Goal: Transaction & Acquisition: Purchase product/service

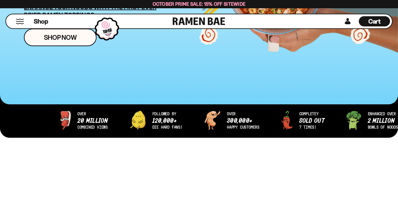
scroll to position [170, 0]
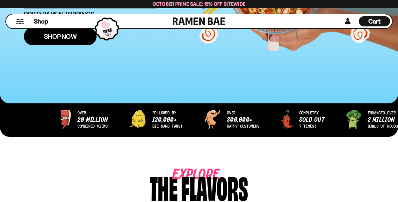
click at [62, 37] on span "Shop Now" at bounding box center [60, 36] width 33 height 7
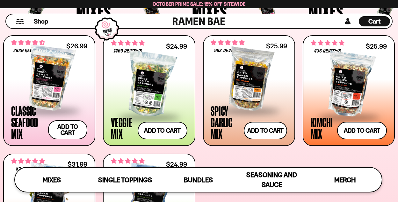
scroll to position [213, 0]
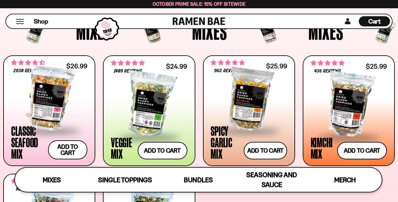
click at [57, 105] on div at bounding box center [49, 99] width 76 height 64
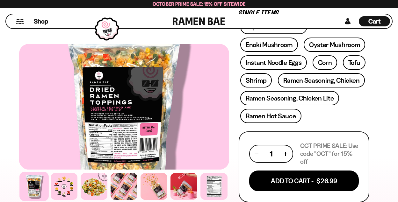
scroll to position [297, 0]
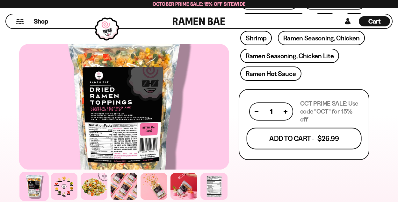
click at [291, 143] on button "Add To Cart - $26.99" at bounding box center [303, 139] width 115 height 22
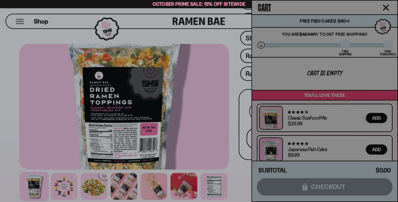
scroll to position [297, 0]
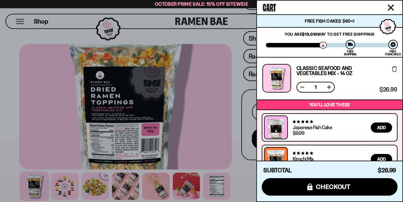
click at [392, 5] on icon "Close cart" at bounding box center [391, 8] width 6 height 6
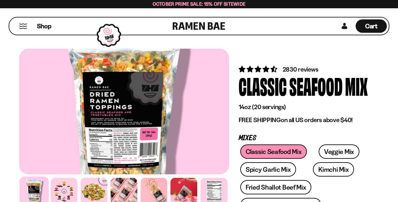
scroll to position [0, 0]
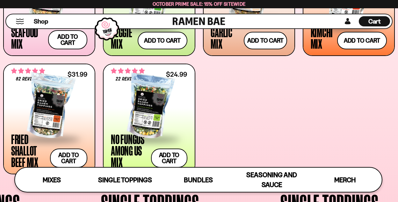
scroll to position [340, 0]
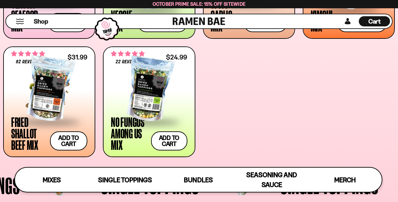
click at [40, 85] on div at bounding box center [49, 90] width 76 height 64
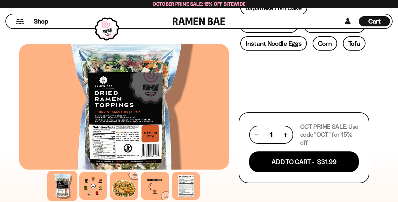
scroll to position [340, 0]
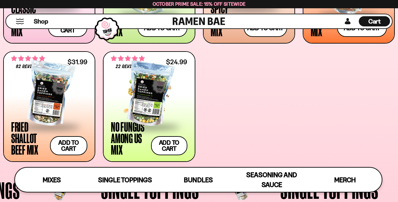
scroll to position [332, 0]
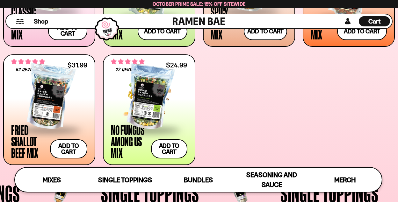
click at [143, 115] on div at bounding box center [149, 98] width 76 height 64
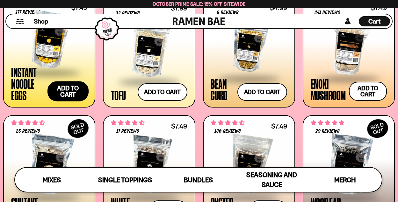
scroll to position [629, 0]
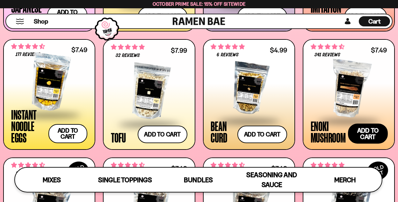
click at [368, 132] on button "Add to cart Add ― Regular price $7.49 Regular price Sale price $7.49 Unit price…" at bounding box center [368, 134] width 40 height 20
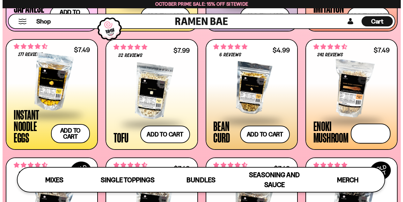
scroll to position [633, 0]
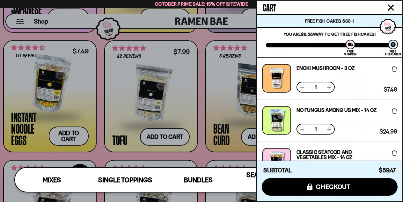
click at [388, 7] on icon "Close cart" at bounding box center [390, 7] width 6 height 6
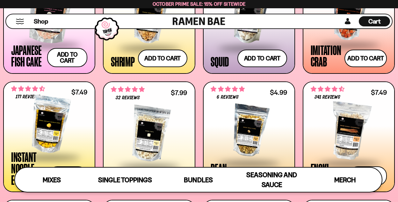
scroll to position [0, 0]
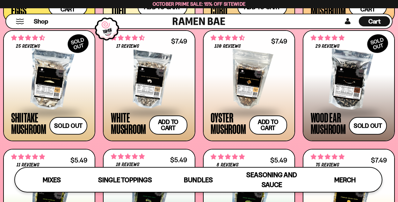
click at [270, 76] on div at bounding box center [249, 80] width 76 height 64
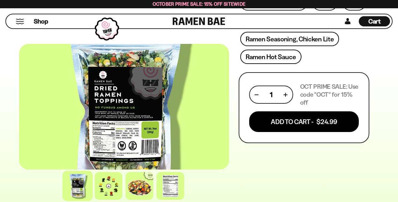
scroll to position [340, 0]
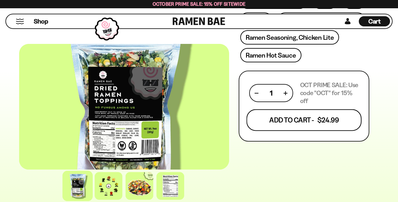
click at [264, 123] on button "Add To Cart - $24.99" at bounding box center [303, 121] width 115 height 22
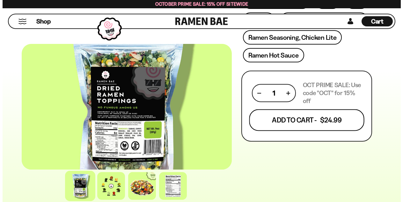
scroll to position [340, 0]
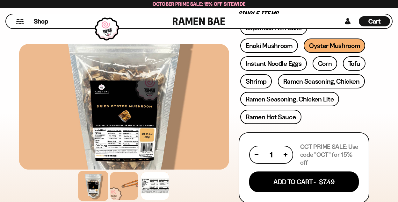
scroll to position [297, 0]
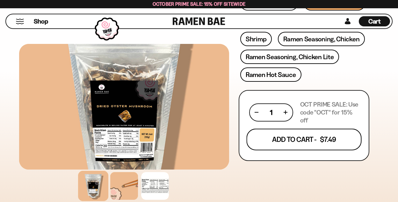
click at [281, 136] on button "Add To Cart - $7.49" at bounding box center [303, 140] width 115 height 22
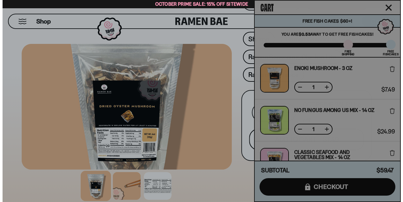
scroll to position [297, 0]
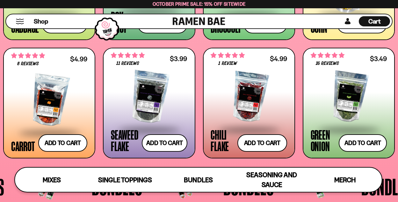
scroll to position [935, 0]
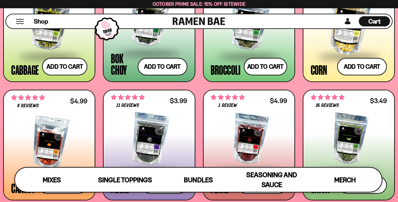
click at [375, 22] on span "Cart" at bounding box center [374, 22] width 12 height 8
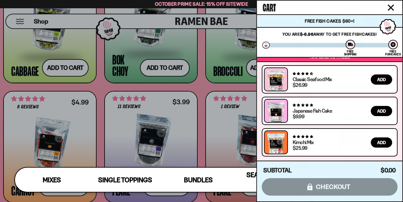
scroll to position [0, 0]
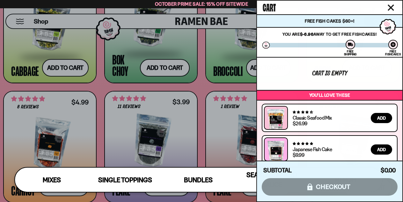
click at [392, 8] on icon "Close cart" at bounding box center [390, 7] width 6 height 6
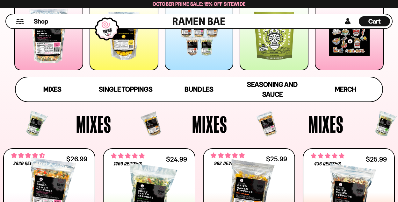
scroll to position [213, 0]
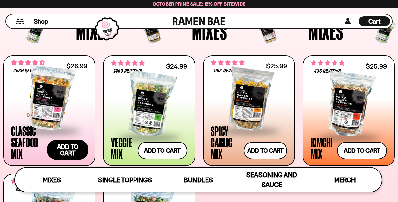
click at [67, 146] on button "Add to cart Add ― Regular price $26.99 Regular price Sale price $26.99 Unit pri…" at bounding box center [67, 150] width 41 height 20
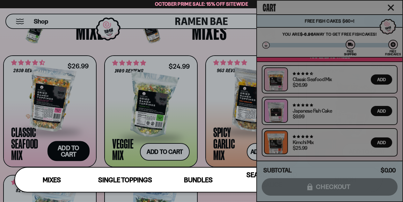
scroll to position [216, 0]
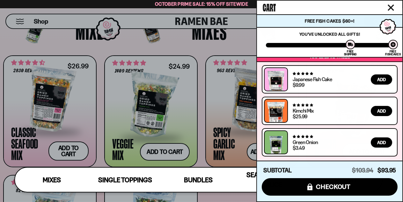
click at [393, 7] on icon "Close cart" at bounding box center [390, 7] width 6 height 6
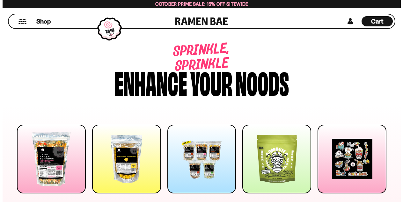
scroll to position [0, 0]
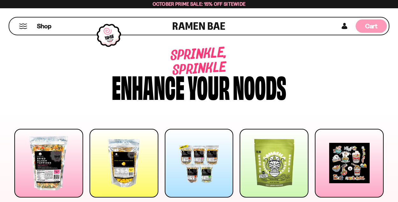
click at [371, 26] on span "Cart" at bounding box center [371, 26] width 12 height 8
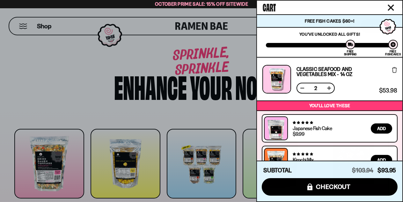
scroll to position [170, 0]
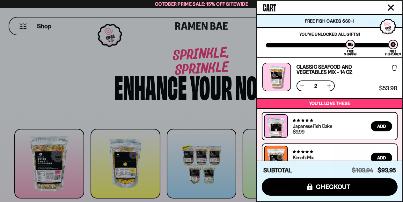
click at [301, 85] on button at bounding box center [302, 86] width 6 height 6
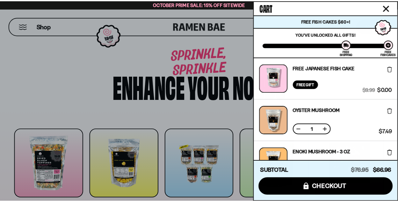
scroll to position [216, 0]
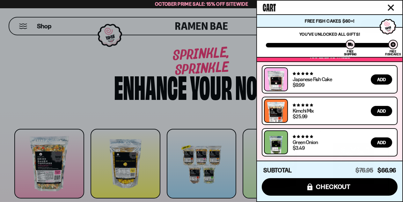
click at [390, 6] on icon "Close cart" at bounding box center [390, 7] width 6 height 6
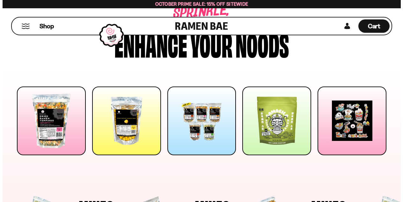
scroll to position [0, 0]
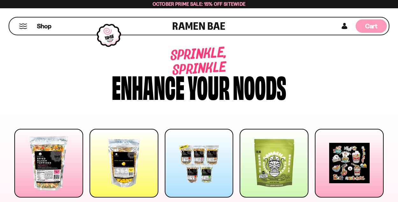
click at [374, 26] on span "Cart" at bounding box center [371, 26] width 12 height 8
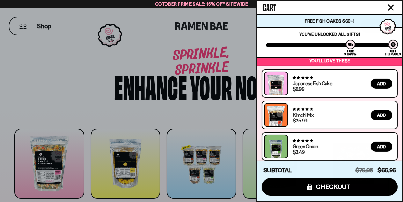
scroll to position [216, 0]
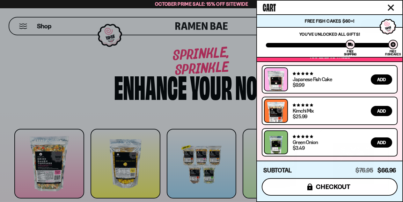
click at [337, 187] on span "checkout" at bounding box center [333, 187] width 35 height 7
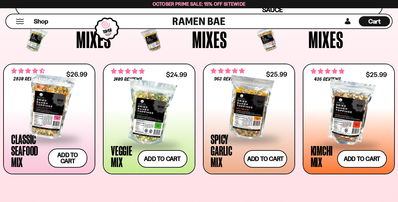
scroll to position [213, 0]
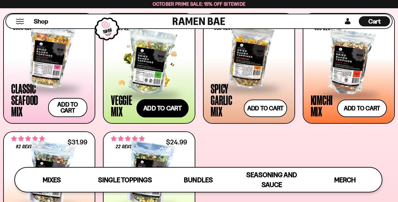
click at [142, 110] on button "Add to cart Add ― Regular price $24.99 Regular price Sale price $24.99 Unit pri…" at bounding box center [162, 108] width 52 height 18
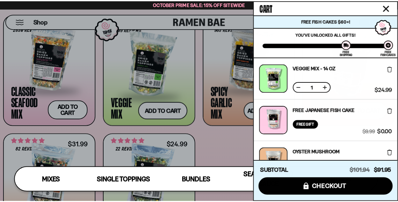
scroll to position [42, 0]
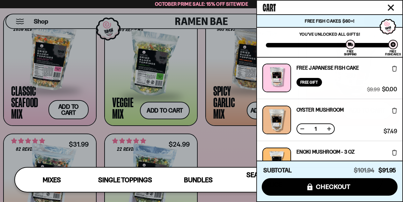
click at [391, 7] on icon "Close cart" at bounding box center [391, 8] width 6 height 6
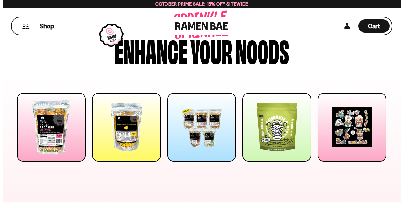
scroll to position [0, 0]
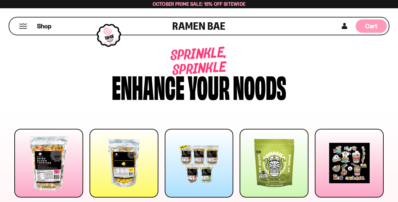
click at [380, 20] on div "Cart D0381C2F-513E-4F90-8A41-6F0A75DCBAAA" at bounding box center [371, 25] width 31 height 13
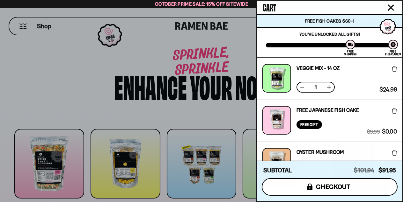
click at [341, 184] on span "checkout" at bounding box center [333, 187] width 35 height 7
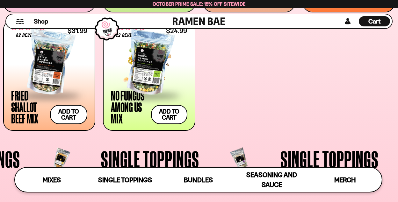
scroll to position [340, 0]
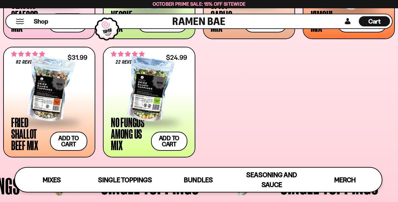
click at [374, 18] on span "Cart" at bounding box center [374, 22] width 12 height 8
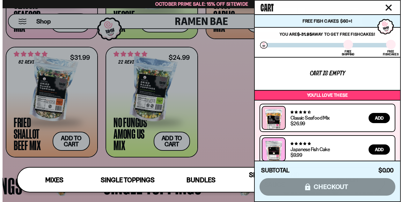
scroll to position [341, 0]
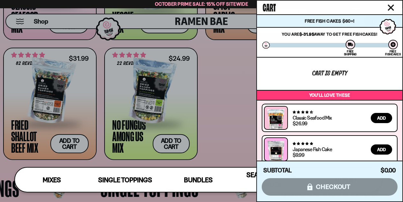
click at [337, 191] on div "Subtotal $0.00 $0.00 icons8-lock checkout" at bounding box center [329, 181] width 145 height 41
click at [336, 186] on div "Subtotal $0.00 $0.00 icons8-lock checkout" at bounding box center [329, 181] width 145 height 41
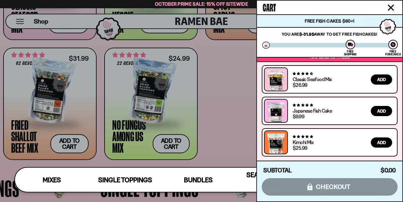
scroll to position [0, 0]
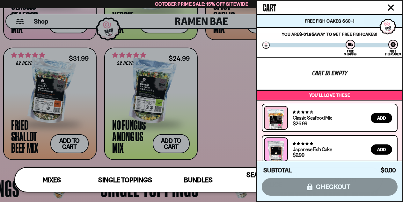
click at [388, 7] on icon "Close cart" at bounding box center [390, 7] width 6 height 6
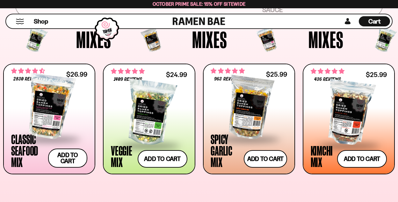
scroll to position [213, 0]
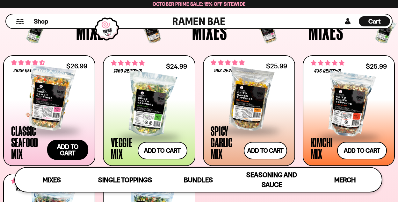
click at [59, 150] on button "Add to cart Add ― Regular price $26.99 Regular price Sale price $26.99 Unit pri…" at bounding box center [67, 150] width 41 height 20
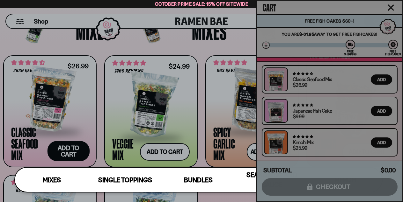
scroll to position [258, 0]
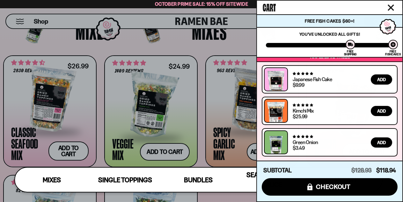
click at [390, 5] on icon "Close cart" at bounding box center [390, 7] width 6 height 6
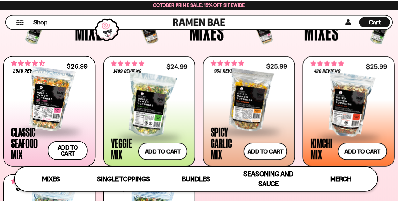
scroll to position [213, 0]
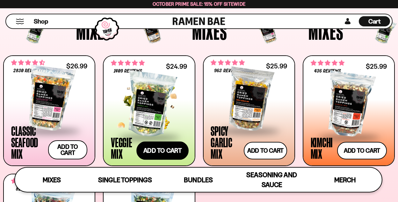
click at [167, 147] on button "Add to cart Add ― Regular price $24.99 Regular price Sale price $24.99 Unit pri…" at bounding box center [162, 151] width 52 height 18
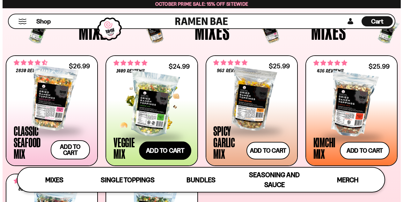
scroll to position [213, 0]
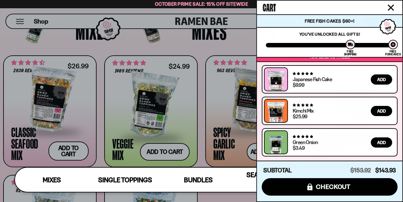
click at [391, 6] on icon "Close cart" at bounding box center [390, 7] width 6 height 6
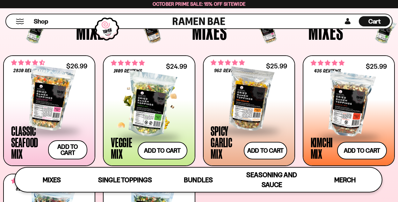
scroll to position [258, 0]
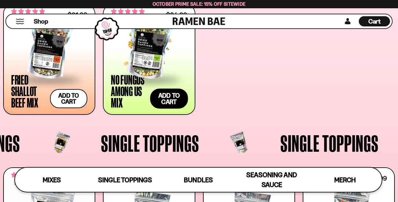
click at [175, 96] on button "Add to cart Add ― Regular price $24.99 Regular price Sale price $24.99 Unit pri…" at bounding box center [169, 99] width 38 height 20
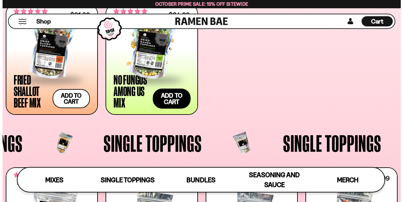
scroll to position [385, 0]
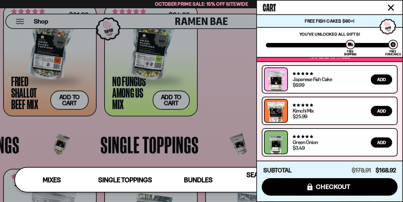
click at [391, 5] on icon "Close cart" at bounding box center [390, 7] width 6 height 6
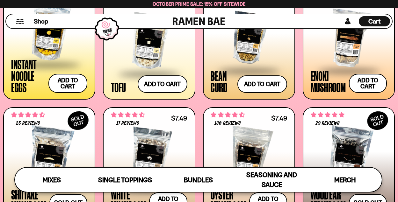
scroll to position [722, 0]
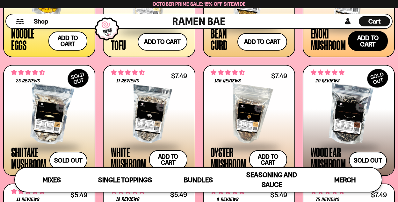
click at [358, 42] on button "Add to cart Add ― Regular price $7.49 Regular price Sale price $7.49 Unit price…" at bounding box center [368, 41] width 40 height 20
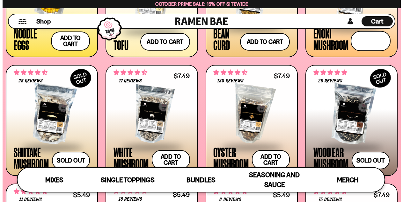
scroll to position [727, 0]
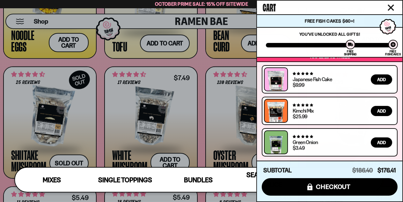
click at [389, 6] on icon "Close cart" at bounding box center [391, 8] width 6 height 6
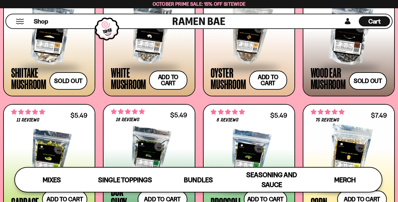
scroll to position [807, 0]
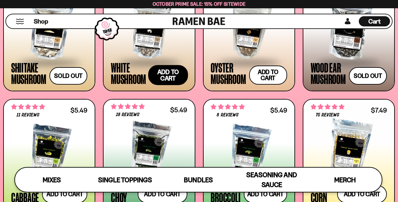
click at [158, 74] on button "Add to cart Add ― Regular price $7.49 Regular price Sale price $7.49 Unit price…" at bounding box center [168, 75] width 40 height 20
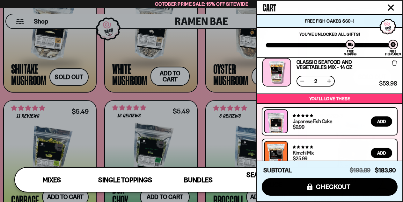
scroll to position [300, 0]
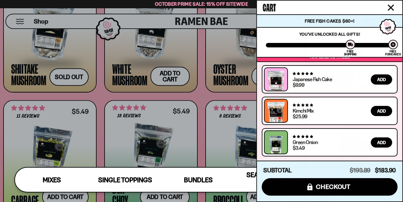
click at [390, 9] on icon "Close cart" at bounding box center [391, 8] width 6 height 6
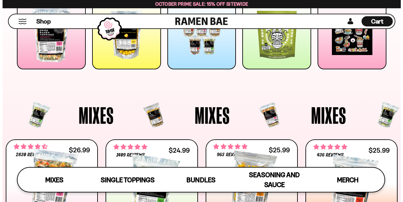
scroll to position [42, 0]
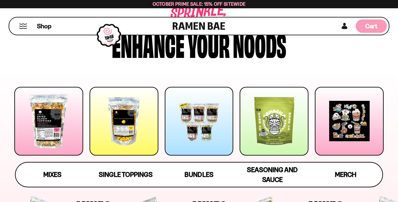
click at [372, 26] on span "Cart" at bounding box center [371, 26] width 12 height 8
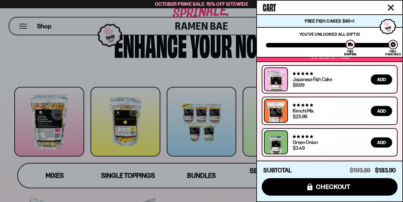
scroll to position [300, 0]
click at [379, 79] on span "Add" at bounding box center [381, 79] width 9 height 4
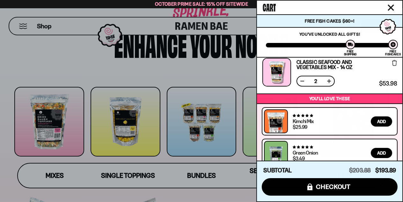
scroll to position [339, 0]
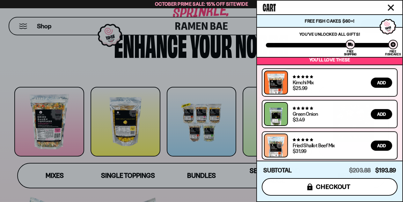
click at [327, 187] on span "checkout" at bounding box center [333, 187] width 35 height 7
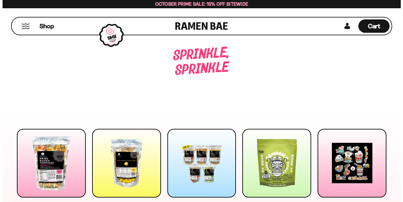
scroll to position [42, 0]
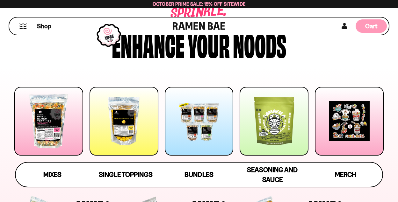
click at [358, 27] on div "Cart D0381C2F-513E-4F90-8A41-6F0A75DCBAAA" at bounding box center [371, 25] width 31 height 13
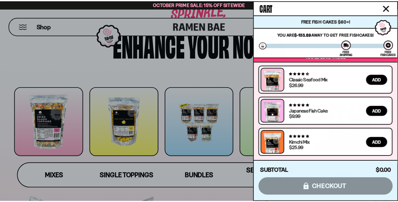
scroll to position [0, 0]
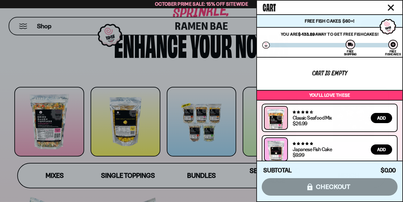
click at [327, 185] on div "Subtotal $0.00 $0.00 icons8-lock checkout" at bounding box center [329, 181] width 145 height 41
click at [393, 8] on icon "Close cart" at bounding box center [390, 7] width 6 height 6
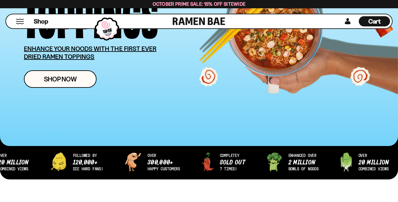
scroll to position [127, 0]
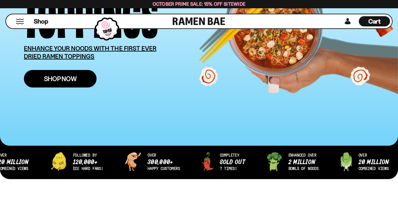
click at [47, 78] on span "Shop Now" at bounding box center [60, 79] width 33 height 7
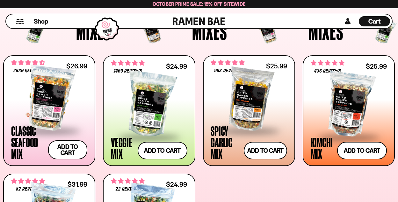
scroll to position [255, 0]
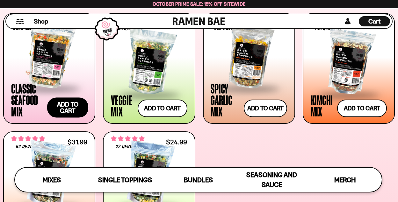
click at [59, 108] on button "Add to cart Add ― Regular price $26.99 Regular price Sale price $26.99 Unit pri…" at bounding box center [67, 107] width 41 height 20
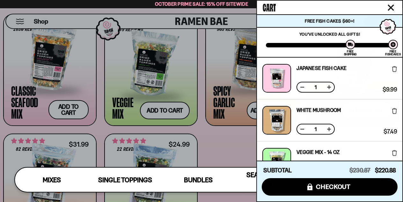
click at [388, 7] on icon "Close cart" at bounding box center [390, 7] width 6 height 6
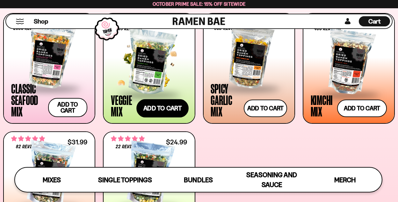
click at [148, 105] on button "Add to cart Add ― Regular price $24.99 Regular price Sale price $24.99 Unit pri…" at bounding box center [162, 108] width 52 height 18
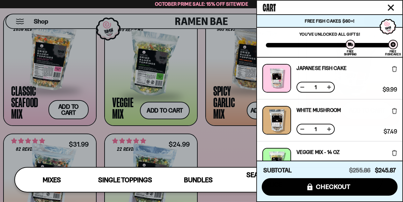
click at [389, 6] on icon "Close cart" at bounding box center [391, 8] width 6 height 6
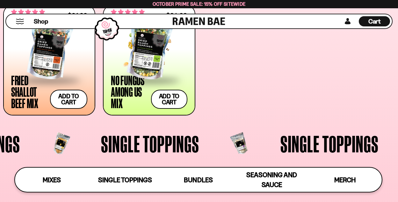
scroll to position [382, 0]
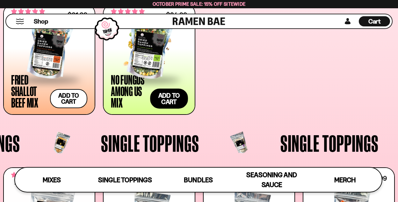
click at [169, 96] on button "Add to cart Add ― Regular price $24.99 Regular price Sale price $24.99 Unit pri…" at bounding box center [169, 99] width 38 height 20
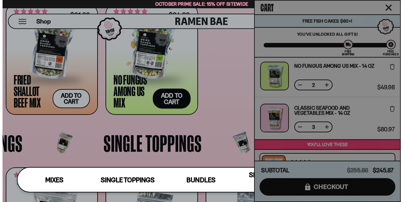
scroll to position [385, 0]
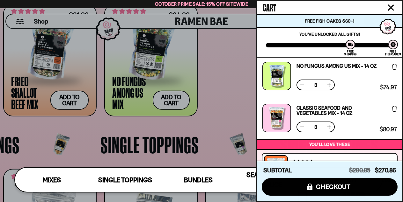
click at [390, 8] on icon "Close cart" at bounding box center [391, 8] width 6 height 6
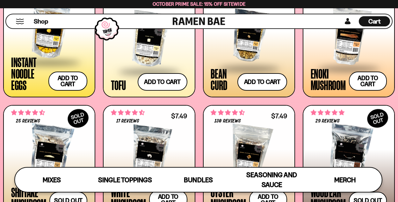
scroll to position [680, 0]
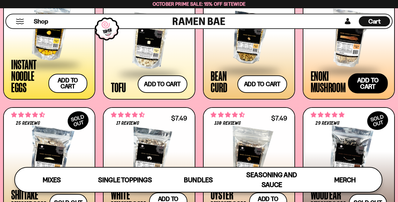
click at [359, 85] on button "Add to cart Add ― Regular price $7.49 Regular price Sale price $7.49 Unit price…" at bounding box center [368, 84] width 40 height 20
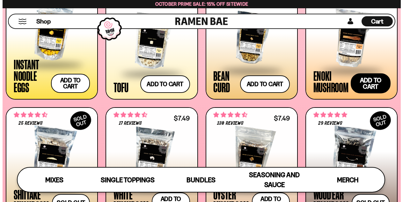
scroll to position [685, 0]
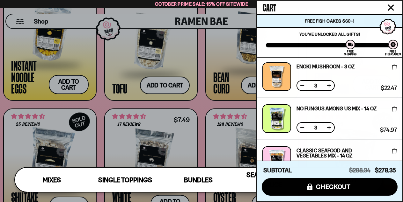
click at [393, 7] on icon "Close cart" at bounding box center [390, 7] width 6 height 6
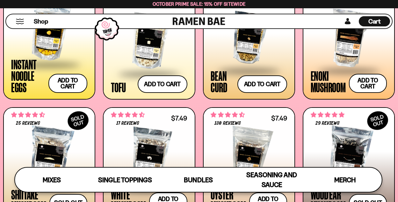
scroll to position [339, 0]
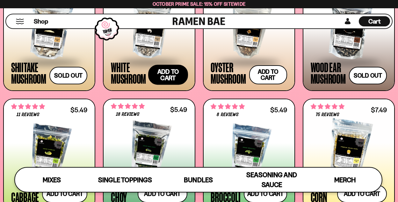
click at [150, 75] on button "Add to cart Add ― Regular price $7.49 Regular price Sale price $7.49 Unit price…" at bounding box center [168, 75] width 40 height 20
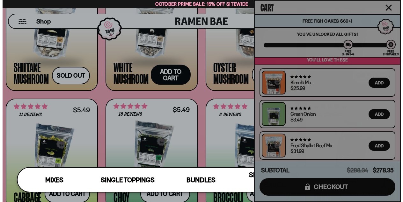
scroll to position [814, 0]
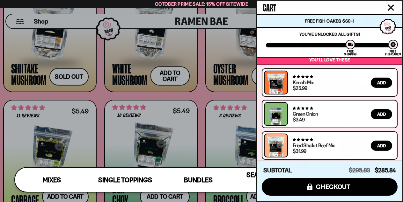
click at [390, 6] on icon "Close cart" at bounding box center [390, 7] width 6 height 6
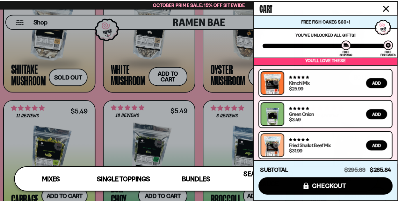
scroll to position [807, 0]
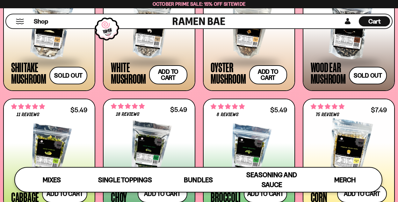
click at [369, 22] on span "Cart" at bounding box center [374, 22] width 12 height 8
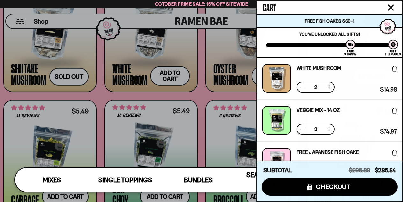
scroll to position [0, 0]
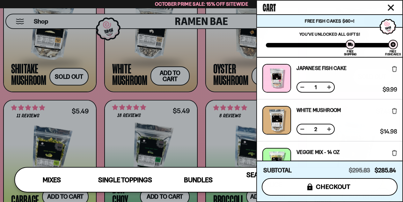
click at [348, 185] on span "checkout" at bounding box center [333, 187] width 35 height 7
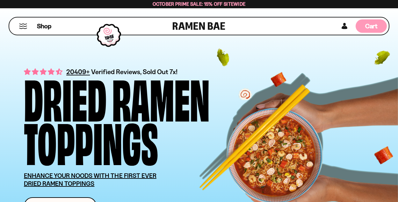
click at [367, 24] on span "Cart" at bounding box center [371, 26] width 12 height 8
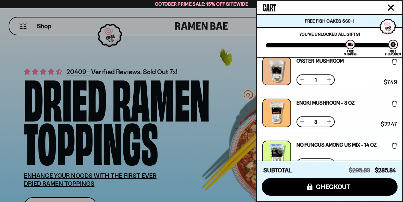
scroll to position [173, 0]
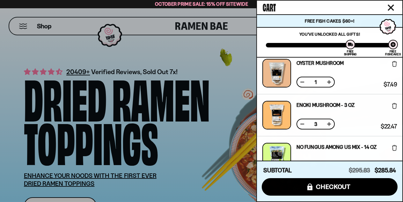
click at [302, 123] on button at bounding box center [302, 124] width 6 height 6
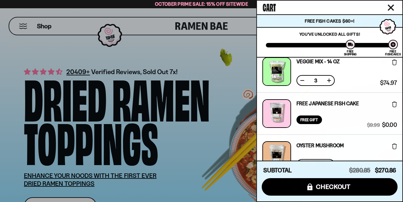
scroll to position [88, 0]
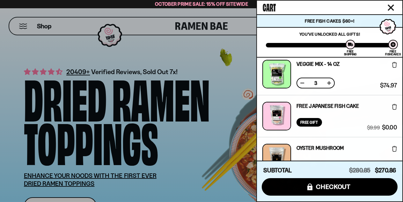
click at [301, 84] on button at bounding box center [302, 83] width 6 height 6
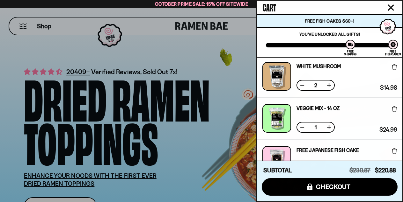
scroll to position [0, 0]
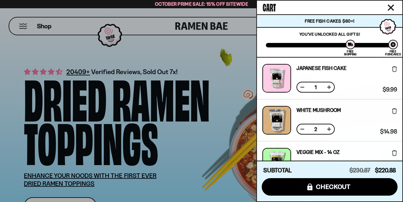
click at [301, 130] on button at bounding box center [302, 129] width 6 height 6
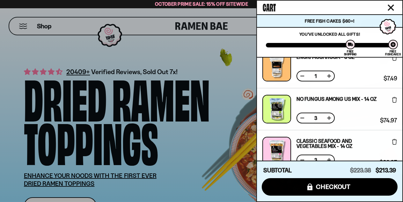
scroll to position [265, 0]
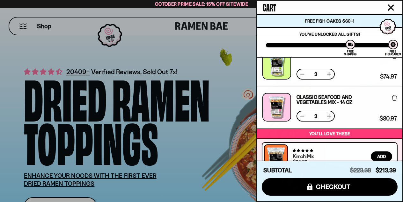
click at [304, 116] on button at bounding box center [302, 116] width 6 height 6
click at [303, 74] on button at bounding box center [302, 74] width 6 height 6
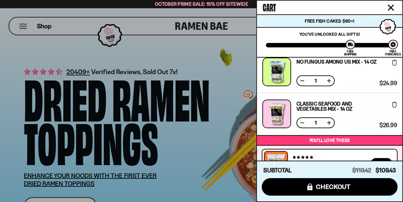
scroll to position [174, 0]
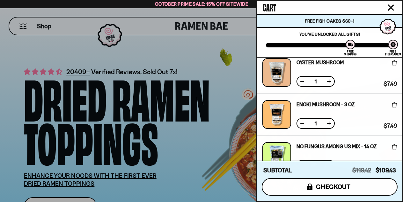
click at [365, 187] on button "icons8-lock checkout" at bounding box center [330, 187] width 136 height 18
